Goal: Task Accomplishment & Management: Manage account settings

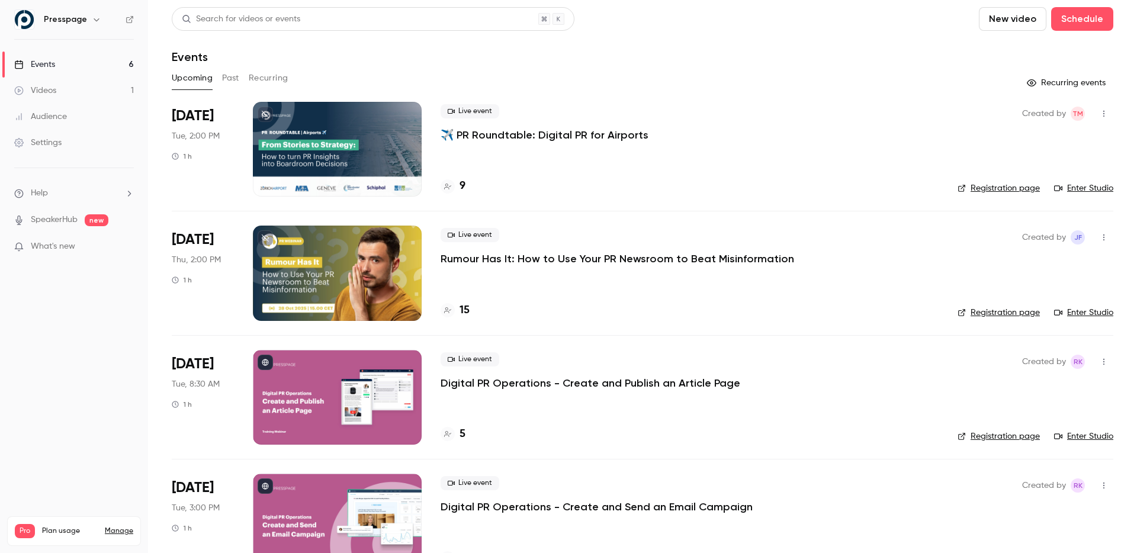
click at [338, 266] on div at bounding box center [337, 273] width 169 height 95
